Goal: Navigation & Orientation: Find specific page/section

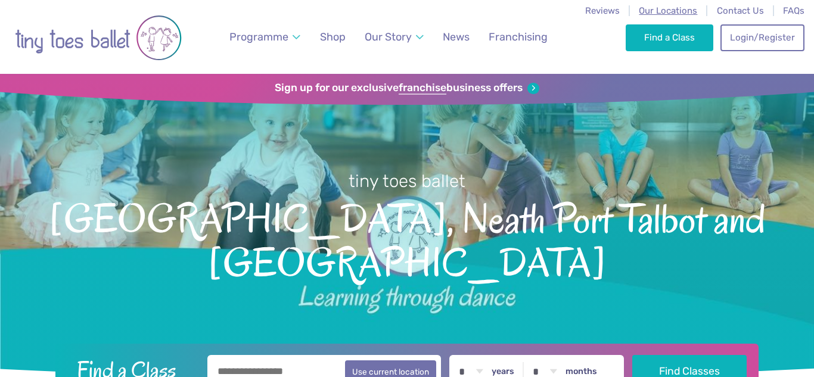
click at [673, 12] on span "Our Locations" at bounding box center [668, 10] width 58 height 11
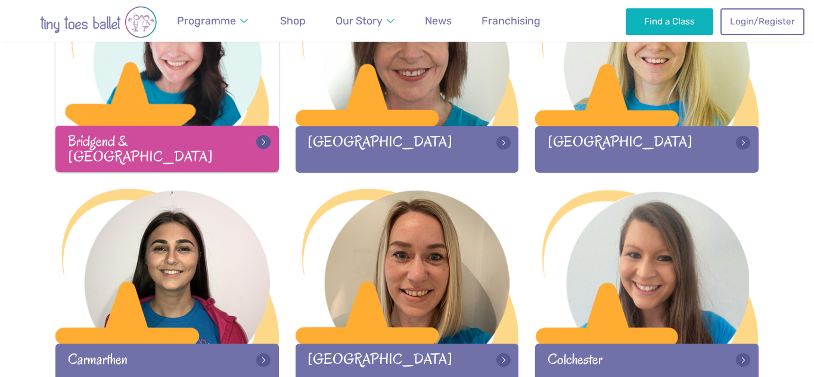
scroll to position [476, 0]
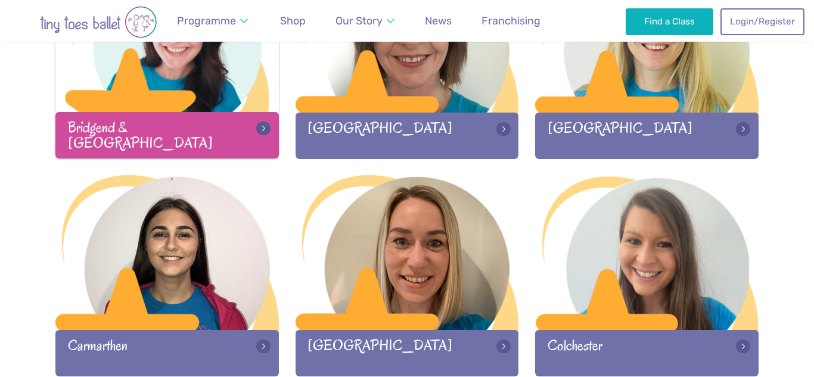
click at [192, 137] on div "Bridgend & Vale of Glamorgan" at bounding box center [166, 135] width 223 height 46
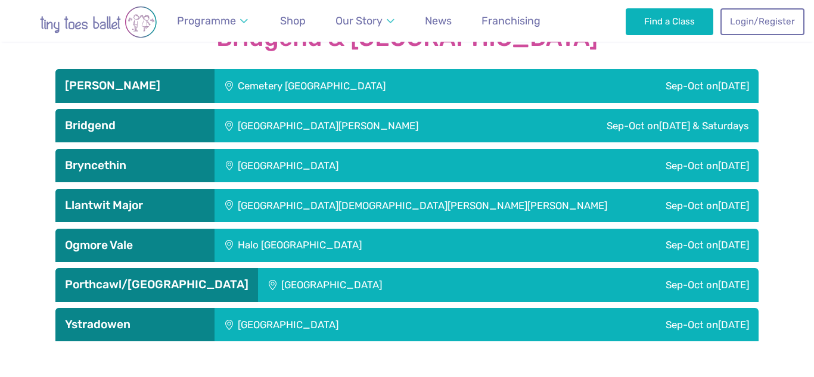
scroll to position [1936, 0]
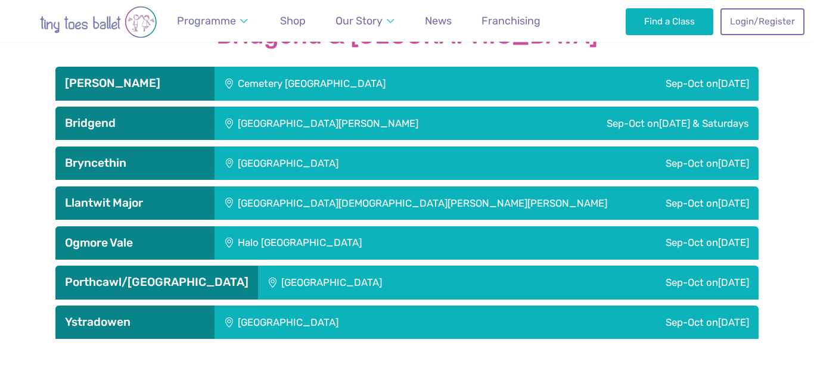
click at [101, 126] on h3 "Bridgend" at bounding box center [135, 123] width 140 height 14
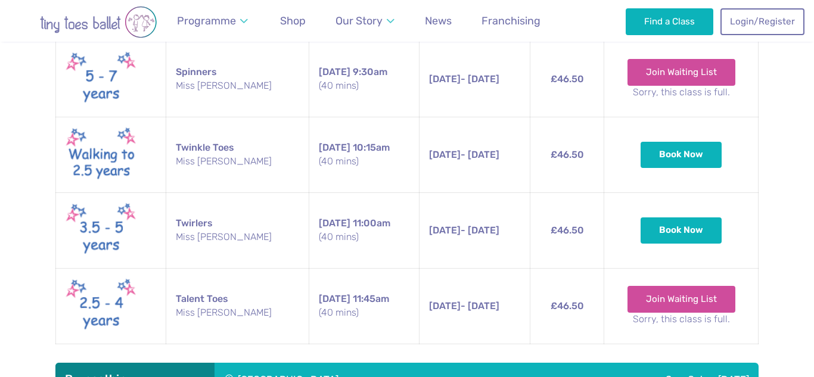
scroll to position [2344, 0]
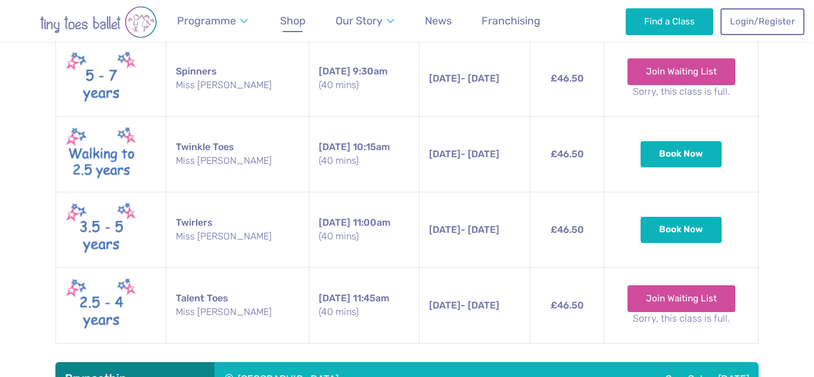
click at [292, 24] on span "Shop" at bounding box center [293, 20] width 26 height 13
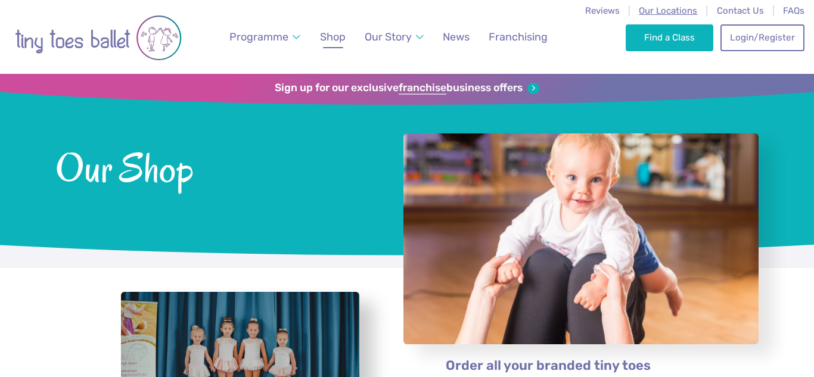
click at [651, 8] on span "Our Locations" at bounding box center [668, 10] width 58 height 11
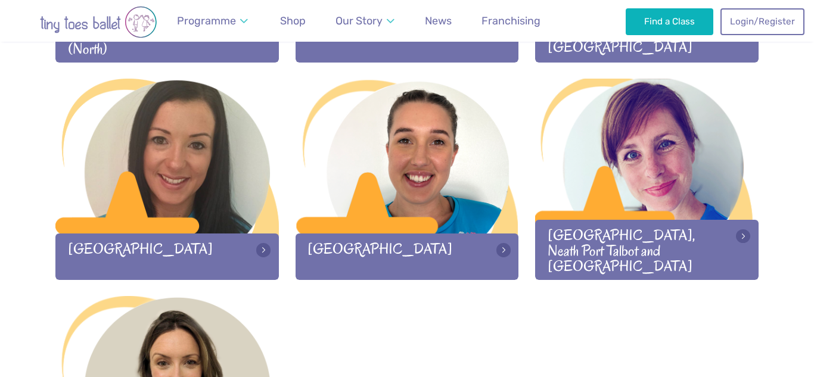
scroll to position [1661, 0]
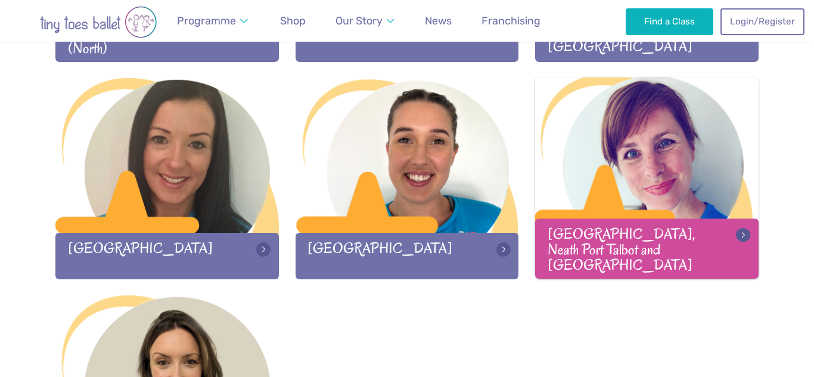
click at [625, 206] on div at bounding box center [646, 155] width 223 height 157
